Goal: Obtain resource: Download file/media

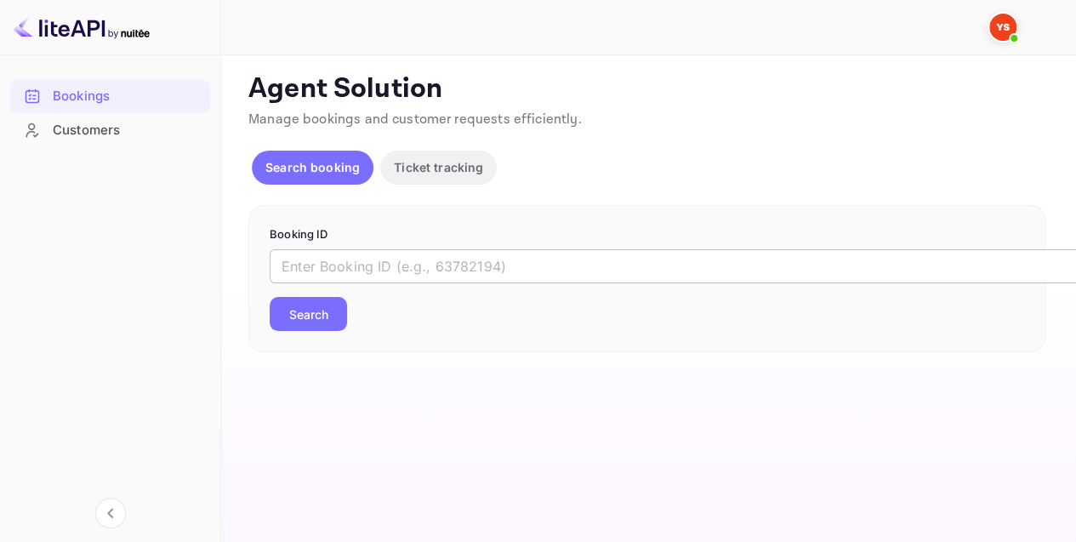
click at [359, 264] on input "text" at bounding box center [695, 266] width 850 height 34
paste input "9609325"
type input "9609325"
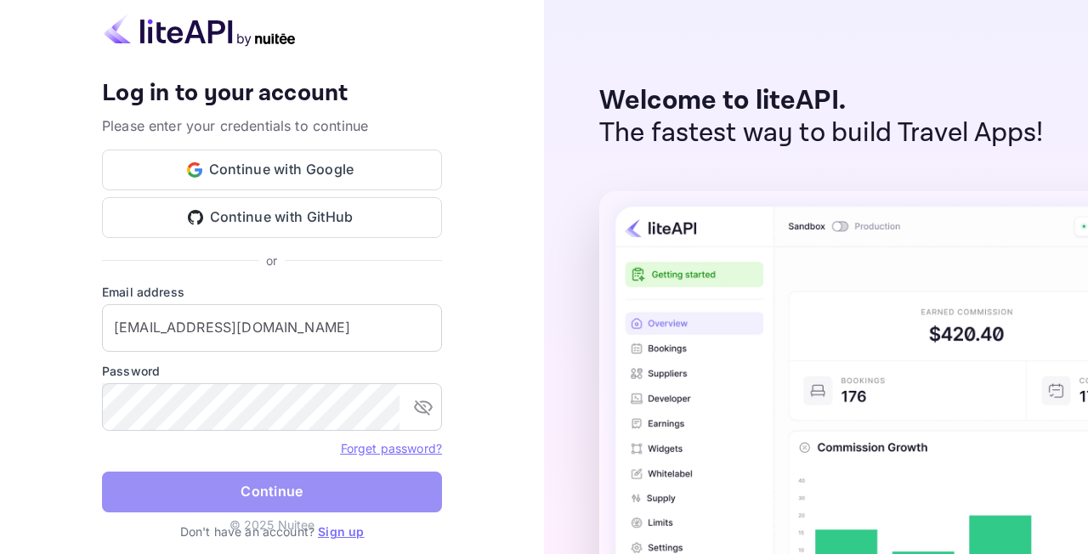
click at [293, 503] on button "Continue" at bounding box center [272, 492] width 340 height 41
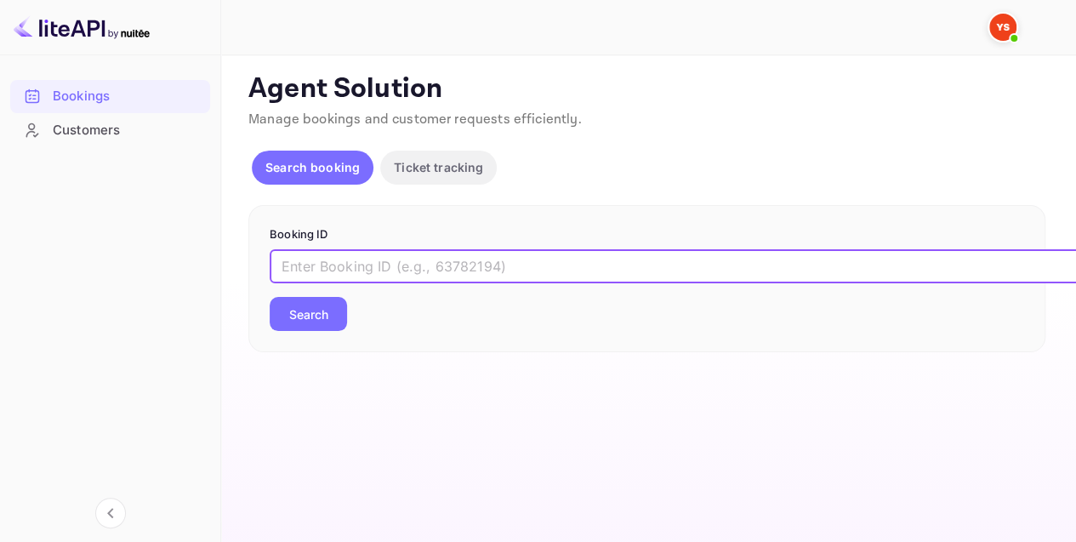
click at [303, 277] on input "text" at bounding box center [695, 266] width 850 height 34
paste input "9609325"
type input "9609325"
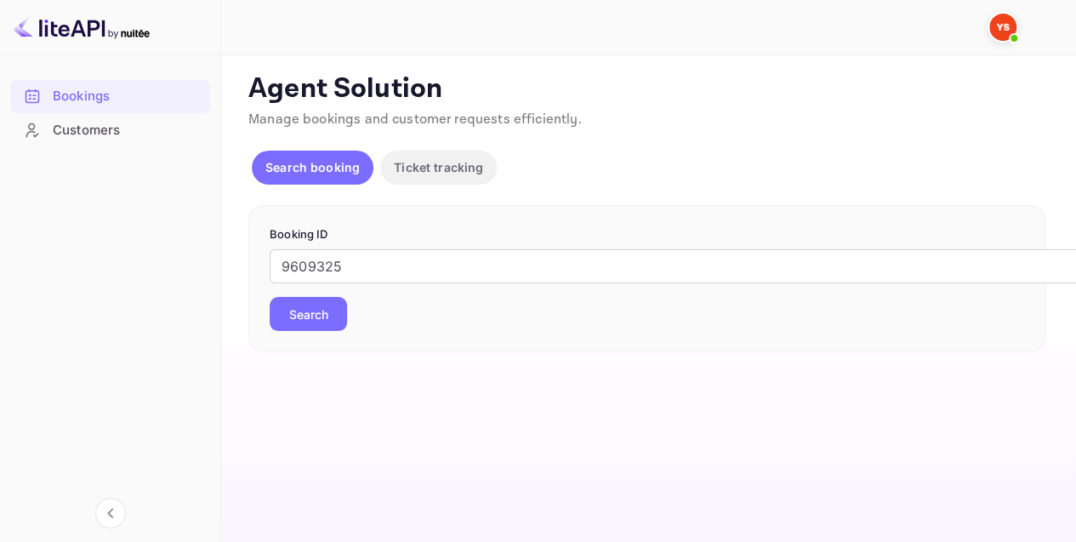
click at [298, 316] on button "Search" at bounding box center [308, 314] width 77 height 34
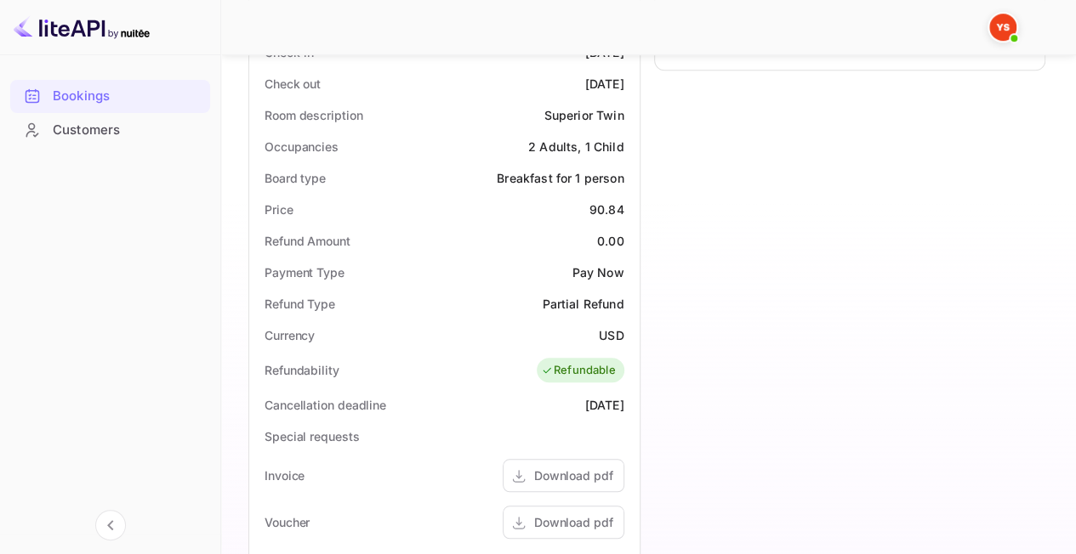
scroll to position [595, 0]
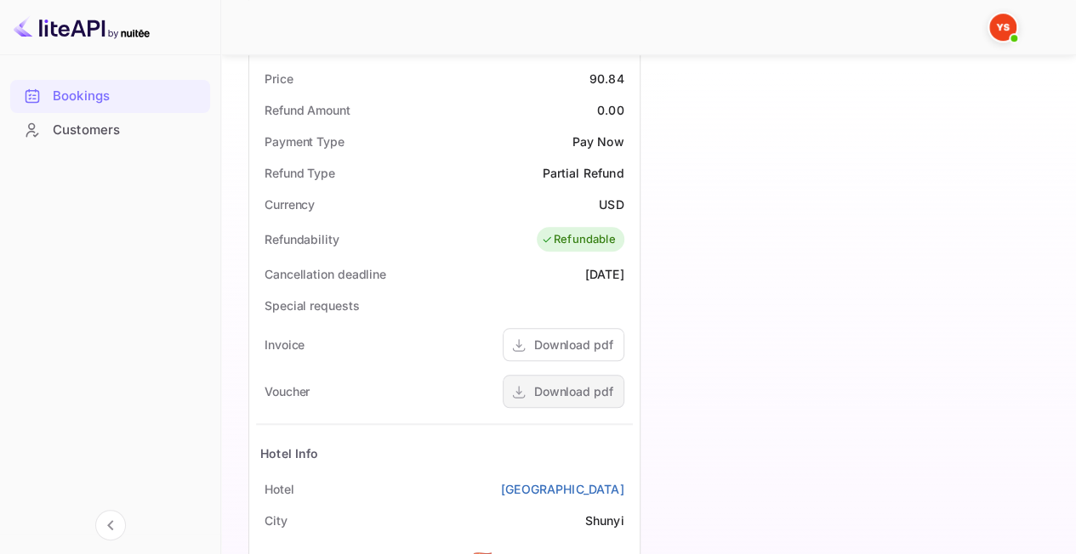
click at [575, 383] on div "Download pdf" at bounding box center [573, 392] width 79 height 18
